Goal: Task Accomplishment & Management: Use online tool/utility

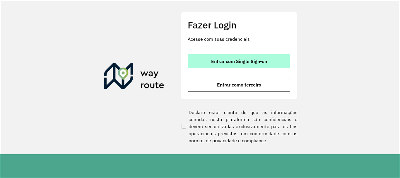
click at [250, 58] on button "Entrar com Single Sign-on" at bounding box center [239, 61] width 103 height 14
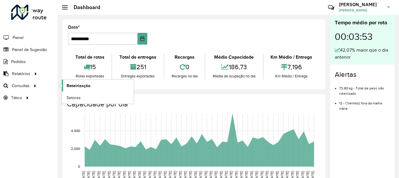
click at [91, 82] on link "Roteirização" at bounding box center [98, 86] width 72 height 12
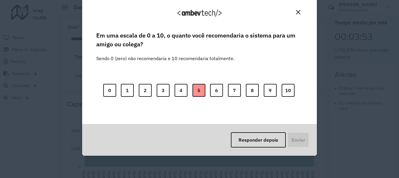
click at [203, 88] on button "5" at bounding box center [198, 90] width 13 height 13
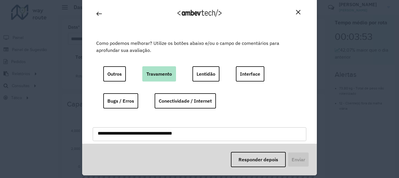
click at [159, 69] on button "Travamento" at bounding box center [159, 73] width 34 height 15
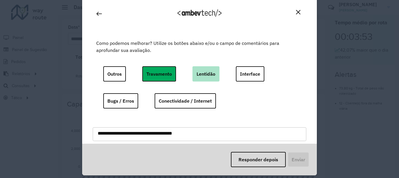
click at [209, 79] on button "Lentidão" at bounding box center [205, 73] width 27 height 15
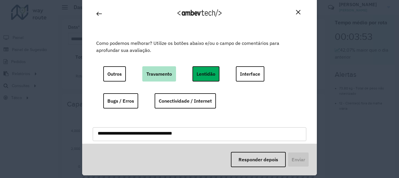
click at [161, 71] on button "Travamento" at bounding box center [159, 73] width 34 height 15
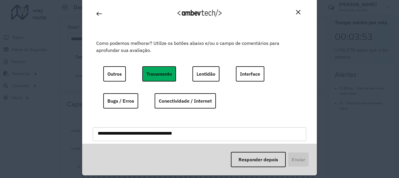
scroll to position [20, 0]
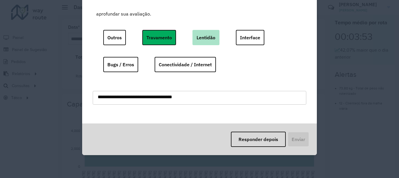
click at [210, 38] on button "Lentidão" at bounding box center [205, 37] width 27 height 15
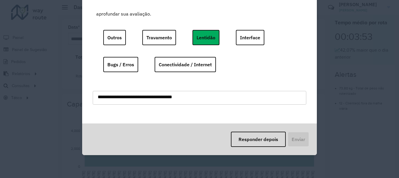
click at [151, 26] on div "Como podemos melhorar? Utilize os botões abaixo e/ou o campo de comentários par…" at bounding box center [199, 59] width 213 height 113
click at [155, 33] on button "Travamento" at bounding box center [159, 37] width 34 height 15
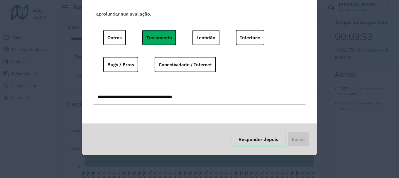
click at [260, 132] on button "Responder depois" at bounding box center [258, 139] width 55 height 15
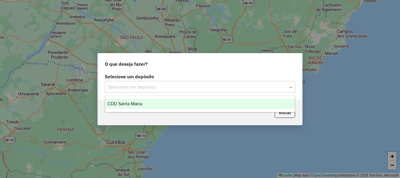
drag, startPoint x: 178, startPoint y: 86, endPoint x: 141, endPoint y: 100, distance: 40.0
click at [178, 86] on input "text" at bounding box center [194, 87] width 173 height 7
click at [140, 101] on body "Aguarde... Pop-up bloqueado! Seu navegador bloqueou automáticamente a abertura …" at bounding box center [200, 89] width 400 height 178
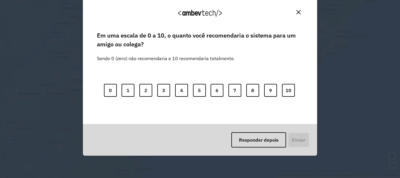
click at [298, 11] on img "Close" at bounding box center [299, 12] width 4 height 4
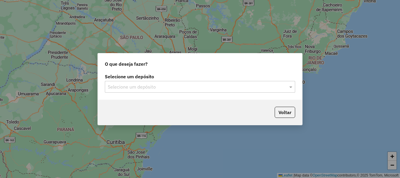
click at [205, 85] on input "text" at bounding box center [194, 87] width 173 height 7
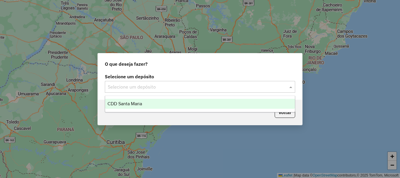
click at [124, 107] on div "CDD Santa Maria" at bounding box center [200, 104] width 190 height 10
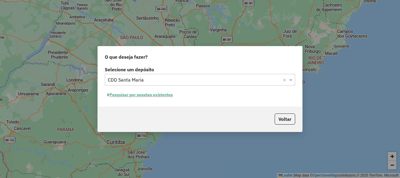
click at [154, 95] on button "Pesquisar por sessões existentes" at bounding box center [140, 94] width 71 height 9
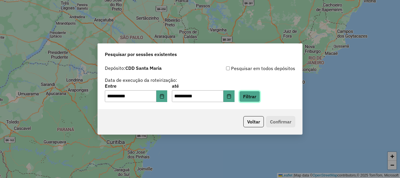
click at [254, 96] on button "Filtrar" at bounding box center [249, 96] width 21 height 11
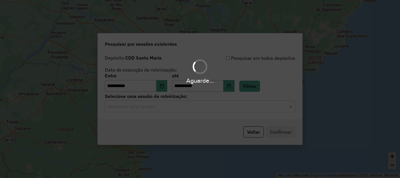
click at [160, 108] on hb-app "**********" at bounding box center [200, 89] width 400 height 178
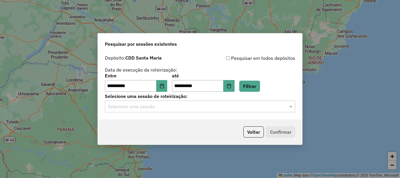
click at [161, 111] on div "Selecione uma sessão" at bounding box center [200, 107] width 190 height 12
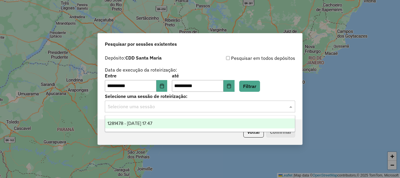
click at [164, 118] on ng-dropdown-panel "1281478 - [DATE] 17:47" at bounding box center [200, 123] width 190 height 17
drag, startPoint x: 174, startPoint y: 120, endPoint x: 250, endPoint y: 123, distance: 75.7
click at [174, 120] on div "1281478 - [DATE] 17:47" at bounding box center [200, 123] width 190 height 10
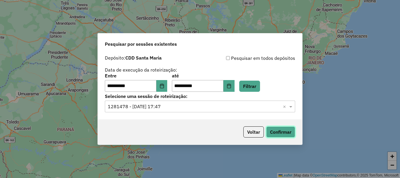
click at [278, 128] on button "Confirmar" at bounding box center [280, 131] width 29 height 11
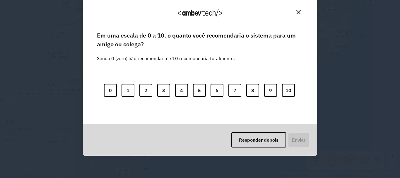
click at [301, 12] on button "Close" at bounding box center [298, 12] width 9 height 9
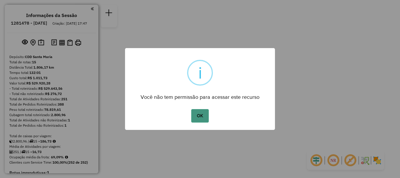
click at [205, 113] on button "OK" at bounding box center [199, 115] width 17 height 13
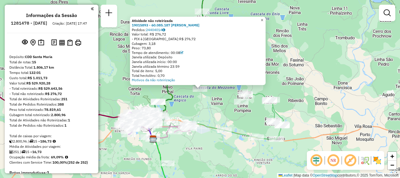
click at [263, 18] on span "×" at bounding box center [262, 20] width 3 height 5
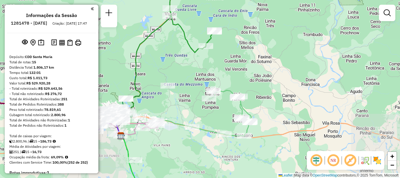
drag, startPoint x: 176, startPoint y: 70, endPoint x: 190, endPoint y: 81, distance: 18.2
click at [190, 81] on div "Janela de atendimento Grade de atendimento Capacidade Transportadoras Veículos …" at bounding box center [200, 89] width 400 height 178
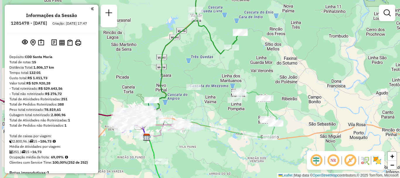
drag, startPoint x: 214, startPoint y: 85, endPoint x: 239, endPoint y: 62, distance: 33.2
click at [239, 62] on div "Janela de atendimento Grade de atendimento Capacidade Transportadoras Veículos …" at bounding box center [200, 89] width 400 height 178
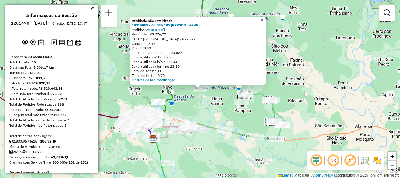
click at [263, 20] on span "×" at bounding box center [262, 20] width 3 height 5
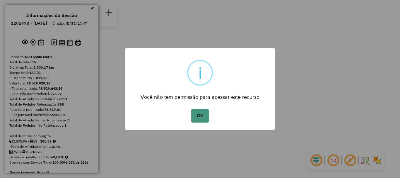
click at [200, 115] on button "OK" at bounding box center [199, 115] width 17 height 13
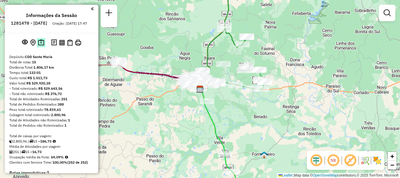
click at [40, 45] on img at bounding box center [41, 42] width 6 height 7
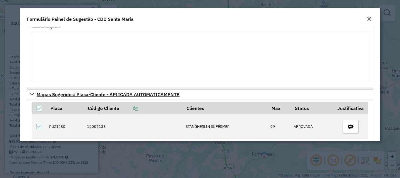
scroll to position [264, 0]
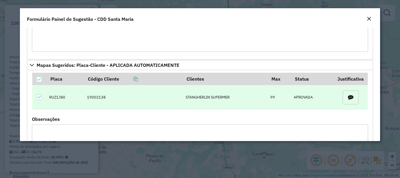
click at [350, 94] on span "button" at bounding box center [351, 97] width 11 height 11
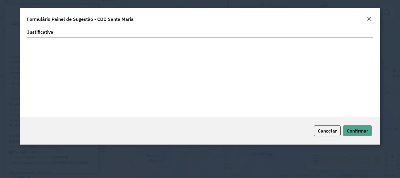
click at [369, 17] on em "Close" at bounding box center [369, 18] width 5 height 5
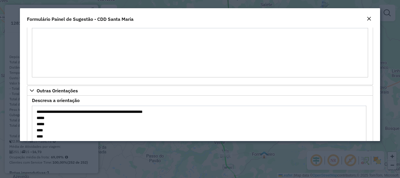
scroll to position [243, 0]
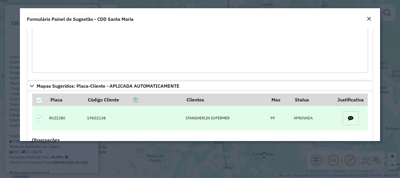
click at [348, 116] on icon "button" at bounding box center [351, 118] width 6 height 6
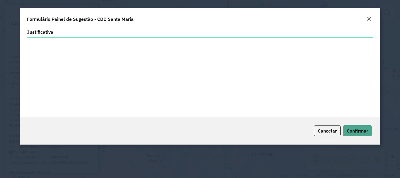
click at [372, 21] on button "Close" at bounding box center [369, 19] width 8 height 8
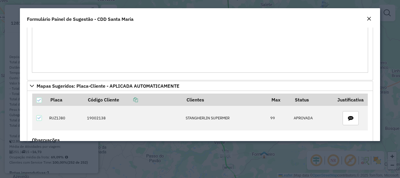
click at [369, 20] on em "Close" at bounding box center [369, 18] width 5 height 5
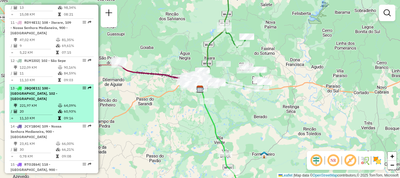
scroll to position [527, 0]
